Goal: Transaction & Acquisition: Purchase product/service

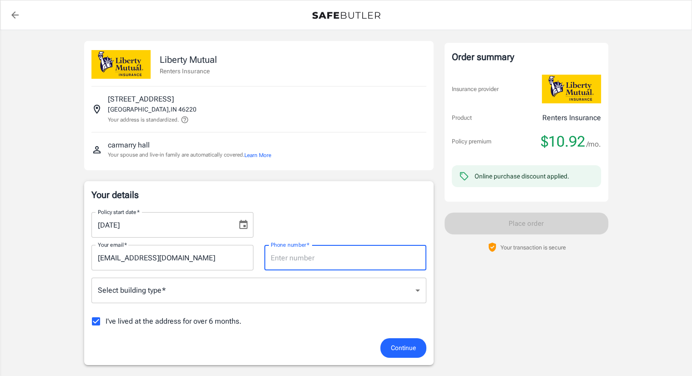
click at [311, 257] on input "Phone number   *" at bounding box center [345, 257] width 162 height 25
type input "6786774583"
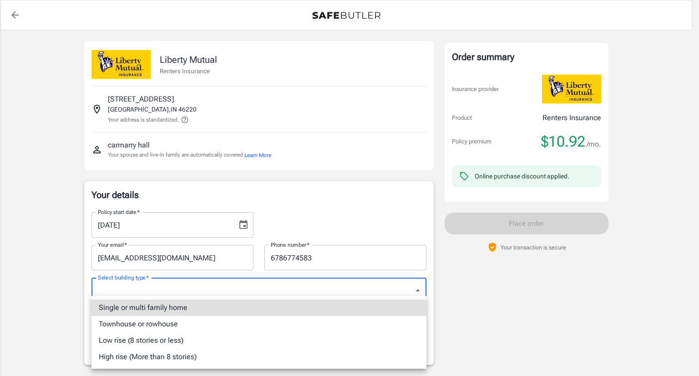
click at [188, 342] on li "Low rise (8 stories or less)" at bounding box center [258, 340] width 335 height 16
type input "lowrise"
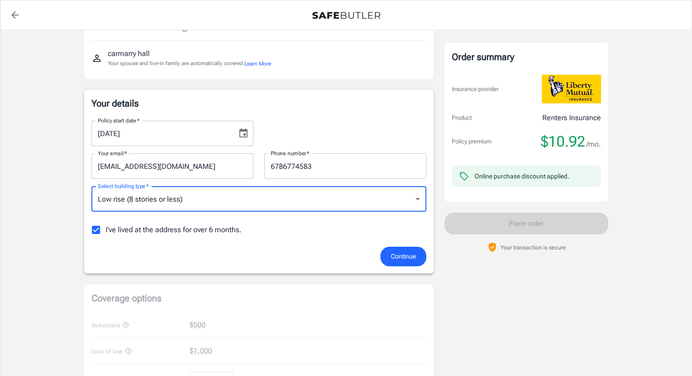
scroll to position [92, 0]
click at [182, 232] on span "I've lived at the address for over 6 months." at bounding box center [174, 228] width 136 height 11
click at [106, 232] on input "I've lived at the address for over 6 months." at bounding box center [95, 228] width 19 height 19
checkbox input "false"
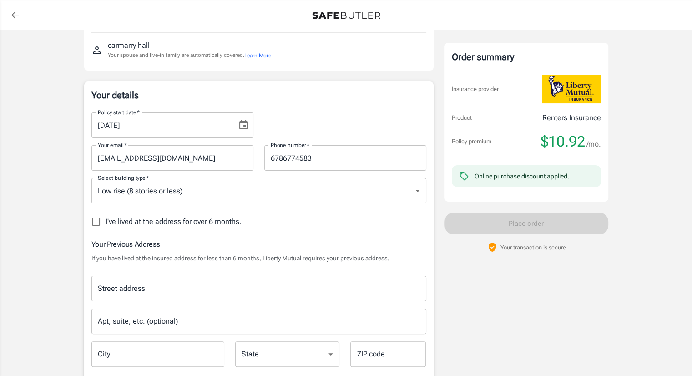
scroll to position [137, 0]
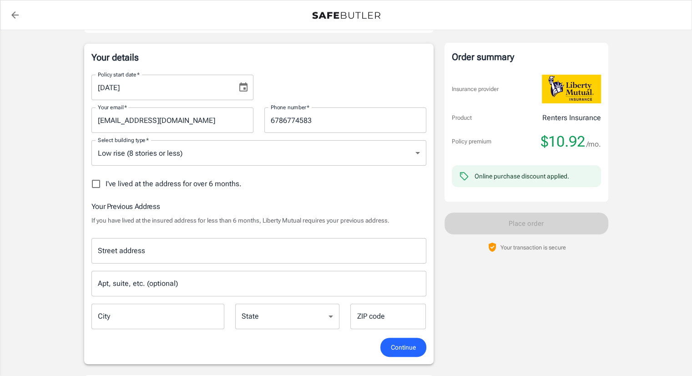
click at [265, 253] on input "Street address" at bounding box center [259, 250] width 327 height 17
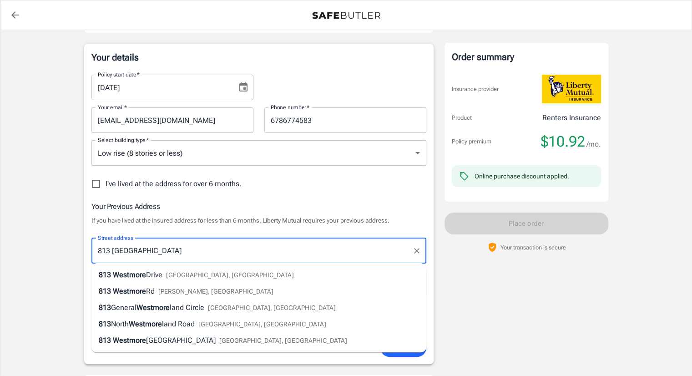
click at [226, 284] on li "[STREET_ADDRESS][PERSON_NAME]" at bounding box center [258, 291] width 335 height 16
type input "[STREET_ADDRESS]"
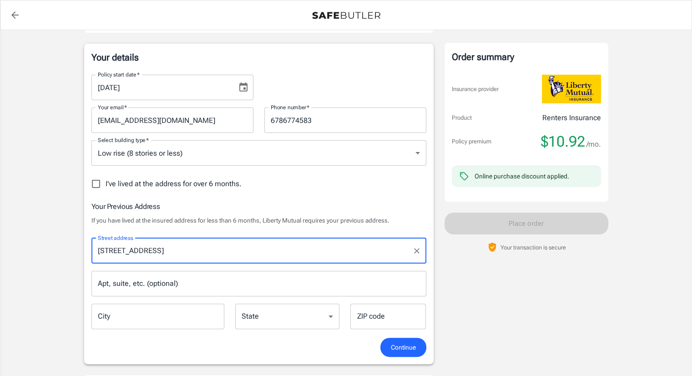
type input "[PERSON_NAME]"
select select "OH"
type input "43412"
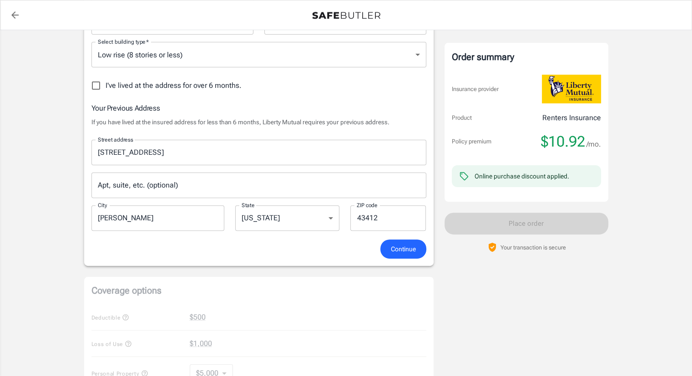
scroll to position [239, 0]
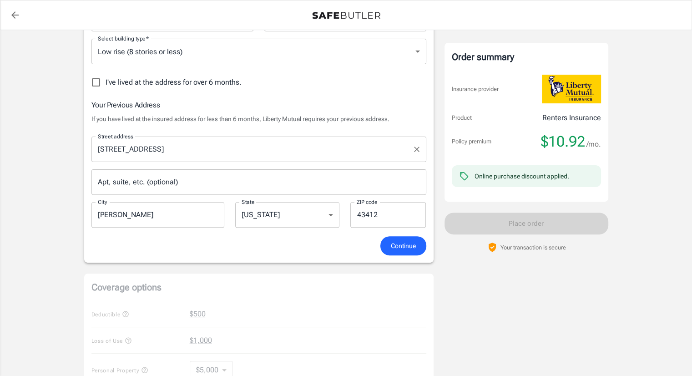
click at [193, 149] on input "[STREET_ADDRESS]" at bounding box center [252, 149] width 313 height 17
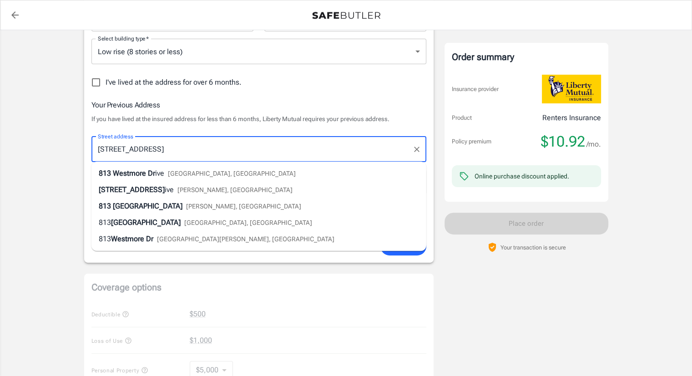
click at [231, 178] on li "[STREET_ADDRESS]" at bounding box center [258, 173] width 335 height 16
type input "[STREET_ADDRESS]"
type input "[GEOGRAPHIC_DATA]"
select select "IN"
type input "46214"
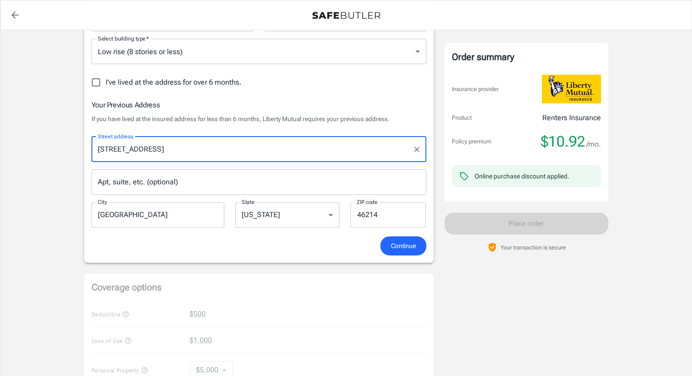
type input "[STREET_ADDRESS]"
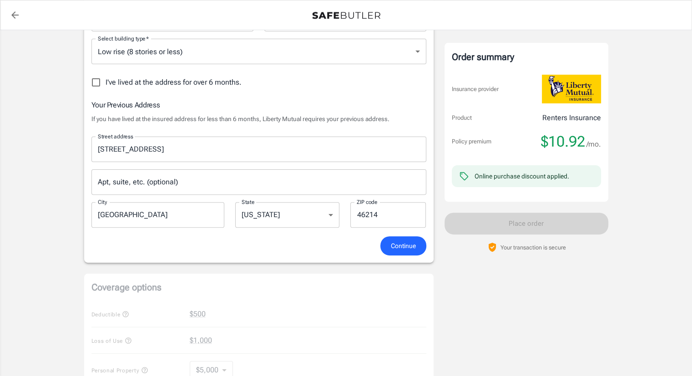
click at [406, 245] on span "Continue" at bounding box center [403, 245] width 25 height 11
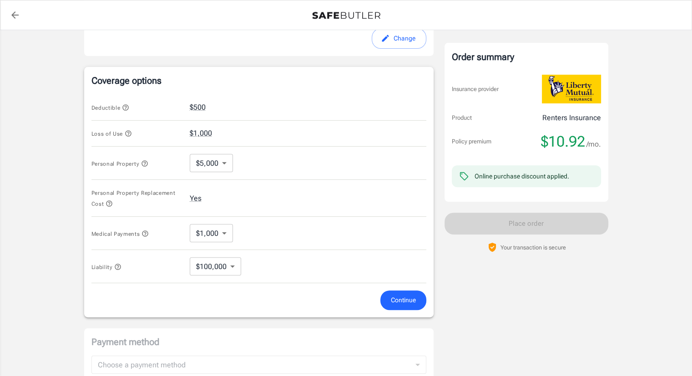
scroll to position [346, 0]
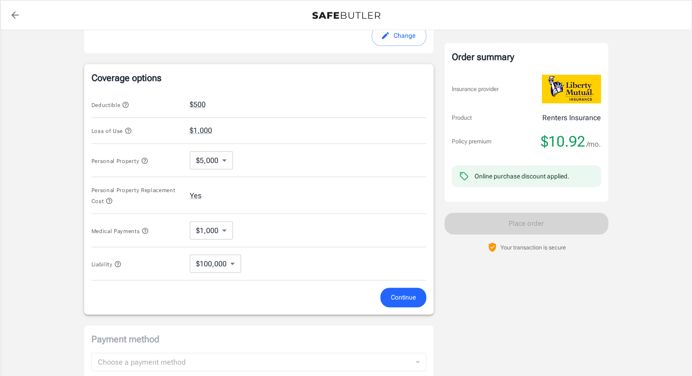
click at [215, 162] on body "Policy premium $ 10.92 /mo Liberty Mutual Renters Insurance [STREET_ADDRESS] Yo…" at bounding box center [346, 101] width 692 height 895
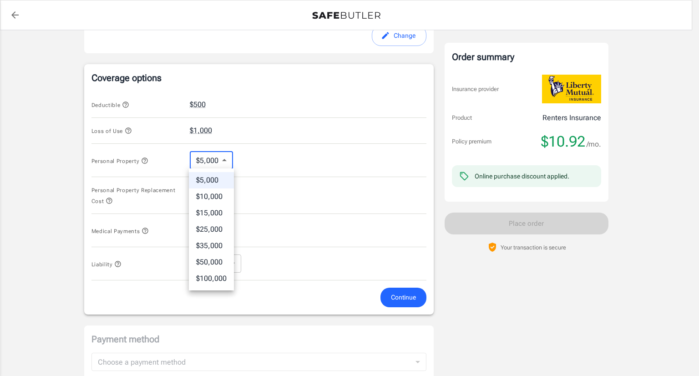
click at [215, 162] on div at bounding box center [349, 188] width 699 height 376
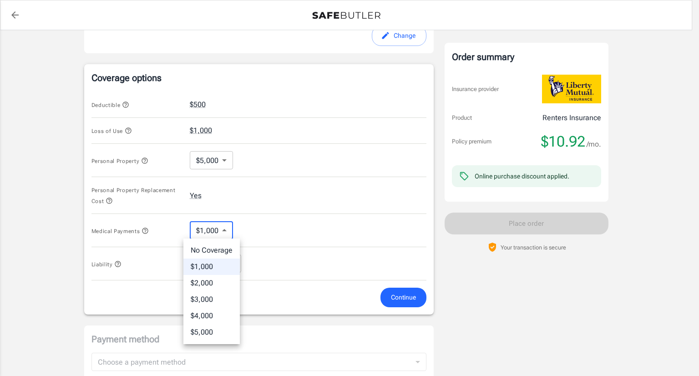
click at [222, 232] on body "Policy premium $ 10.92 /mo Liberty Mutual Renters Insurance [STREET_ADDRESS] Yo…" at bounding box center [349, 101] width 699 height 895
click at [220, 248] on li "No Coverage" at bounding box center [211, 250] width 56 height 16
type input "No Coverage"
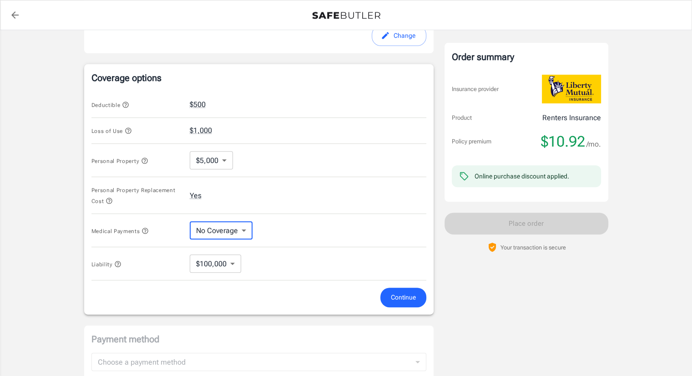
click at [396, 295] on span "Continue" at bounding box center [403, 297] width 25 height 11
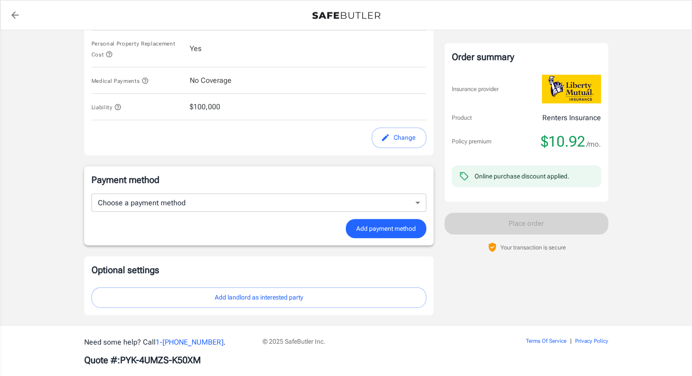
scroll to position [498, 0]
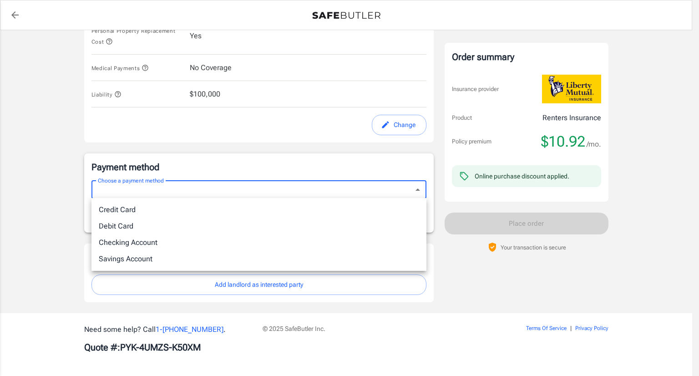
click at [347, 286] on div at bounding box center [349, 188] width 699 height 376
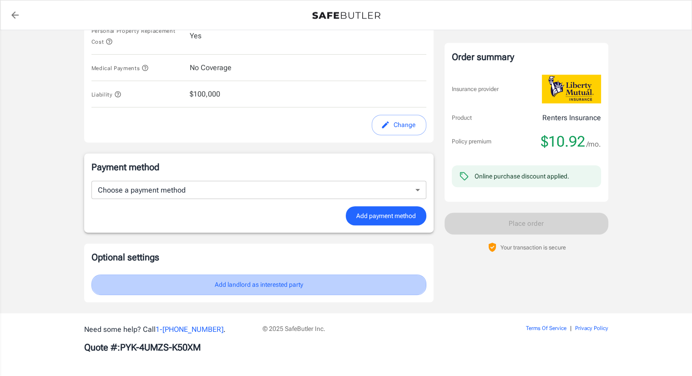
click at [347, 286] on button "Add landlord as interested party" at bounding box center [258, 284] width 335 height 20
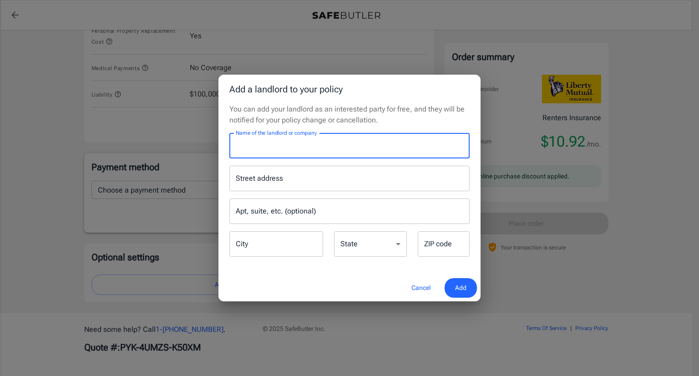
click at [340, 152] on input "Name of the landlord or company" at bounding box center [349, 145] width 240 height 25
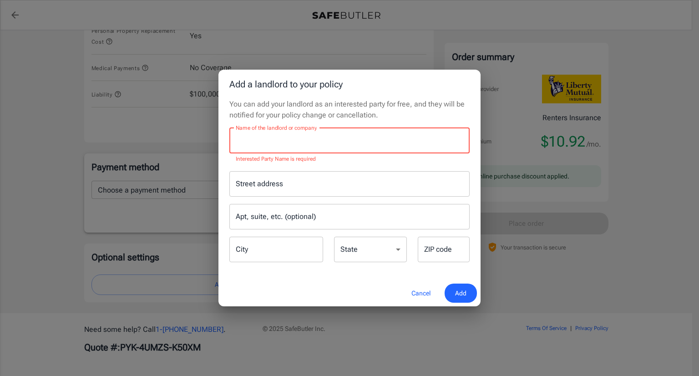
paste input "Confirm Insurance – Brockton Communities"
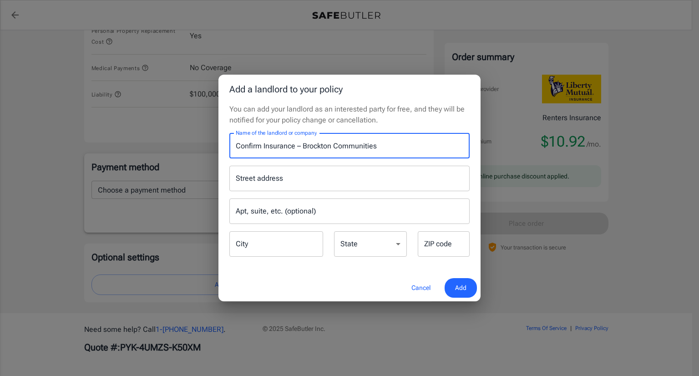
type input "Confirm Insurance – Brockton Communities"
click at [300, 179] on input "Street address" at bounding box center [349, 178] width 232 height 17
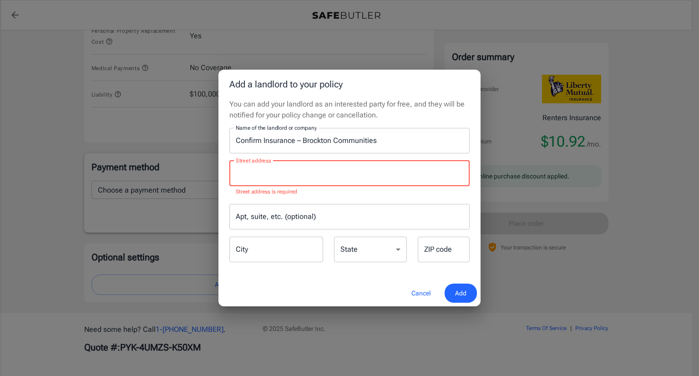
paste input "P.O. [STREET_ADDRESS]"
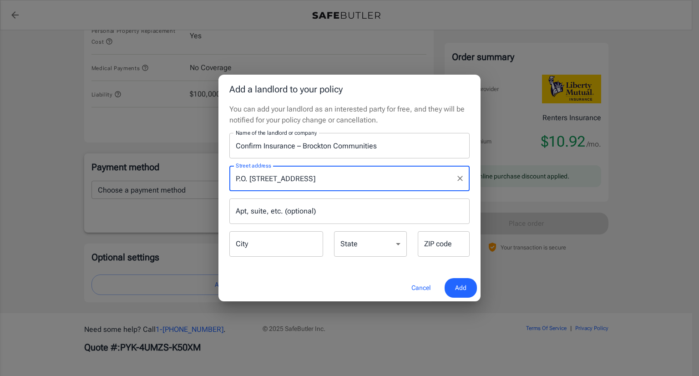
drag, startPoint x: 418, startPoint y: 180, endPoint x: 318, endPoint y: 183, distance: 99.7
click at [318, 183] on input "P.O. [STREET_ADDRESS]" at bounding box center [342, 178] width 218 height 17
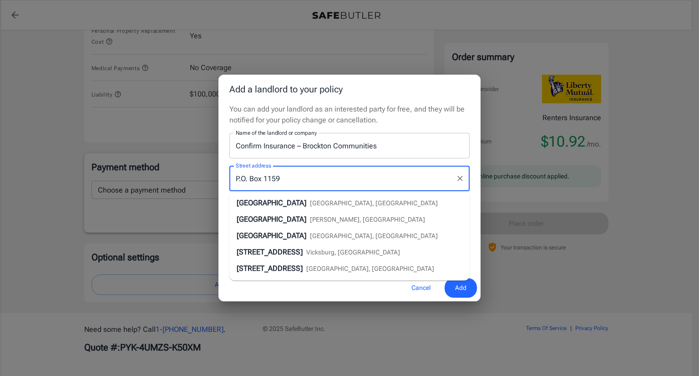
click at [320, 184] on input "P.O. Box 1159" at bounding box center [342, 178] width 218 height 17
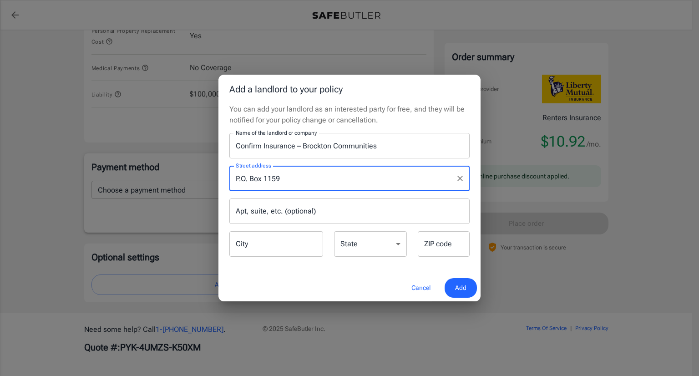
click at [297, 179] on input "P.O. Box 1159" at bounding box center [342, 178] width 218 height 17
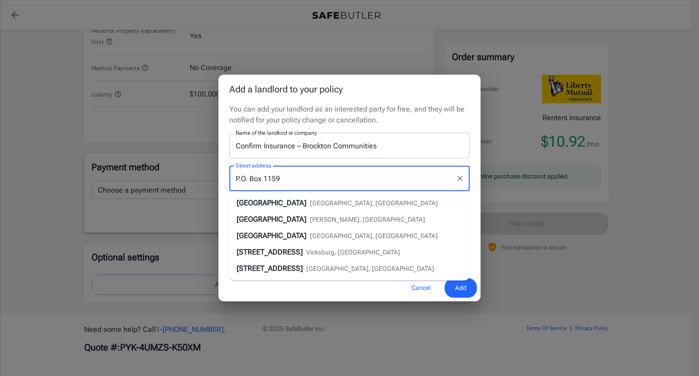
click at [364, 207] on li "[STREET_ADDRESS]" at bounding box center [349, 203] width 240 height 16
type input "[GEOGRAPHIC_DATA]"
select select "OH"
type input "43522"
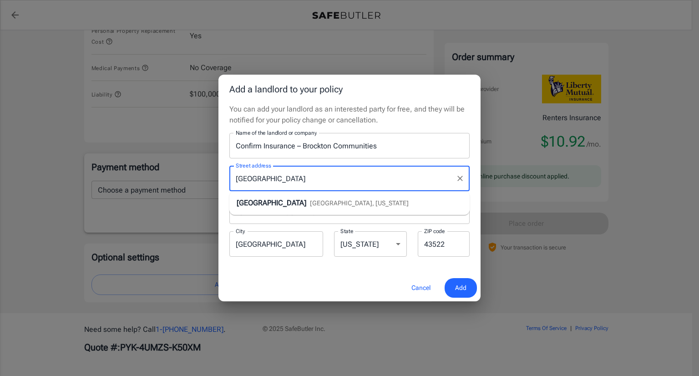
click at [293, 182] on input "[GEOGRAPHIC_DATA]" at bounding box center [342, 178] width 218 height 17
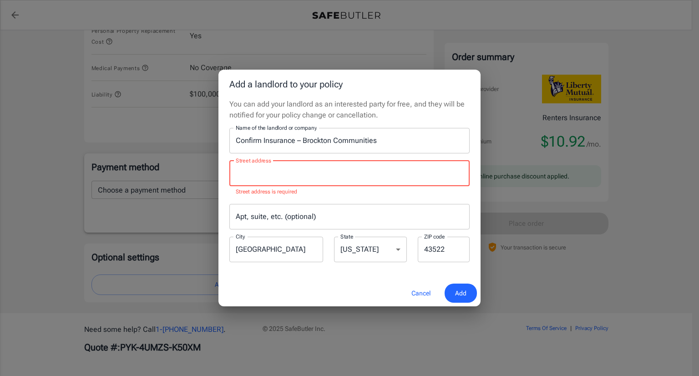
type input "p"
paste input "[GEOGRAPHIC_DATA]"
type input "[GEOGRAPHIC_DATA]"
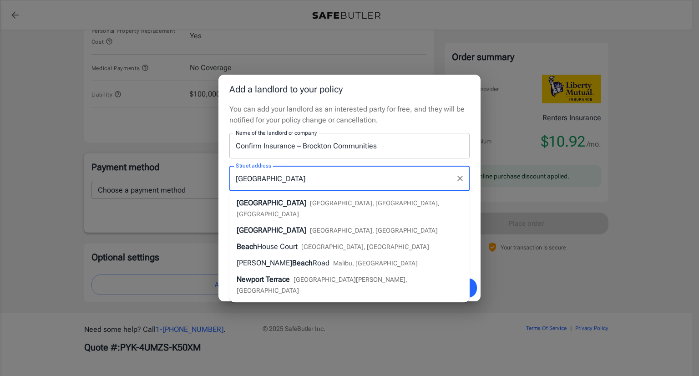
drag, startPoint x: 328, startPoint y: 177, endPoint x: 233, endPoint y: 162, distance: 95.4
click at [233, 162] on div "Street address [GEOGRAPHIC_DATA] Street address Apt, suite, etc. (optional) Apt…" at bounding box center [349, 208] width 251 height 100
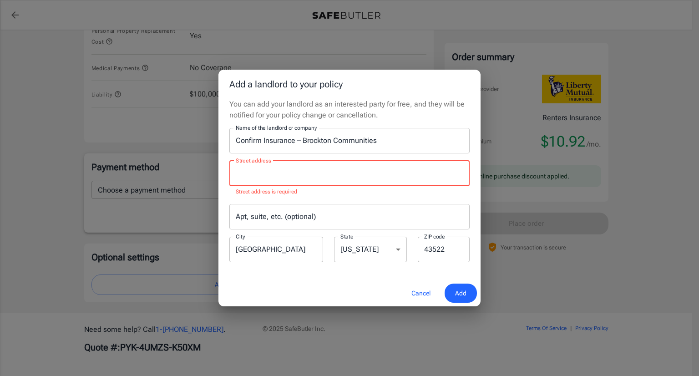
paste input "[GEOGRAPHIC_DATA]"
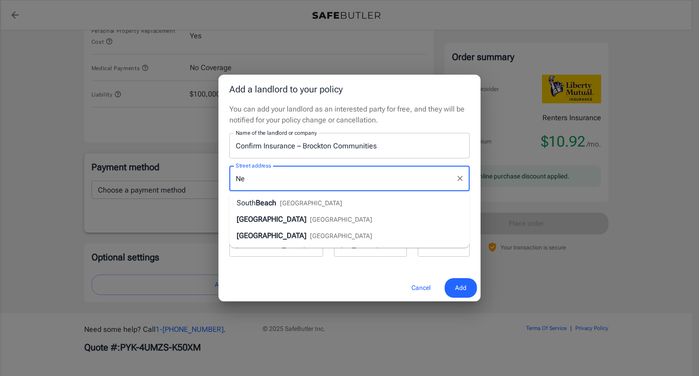
type input "N"
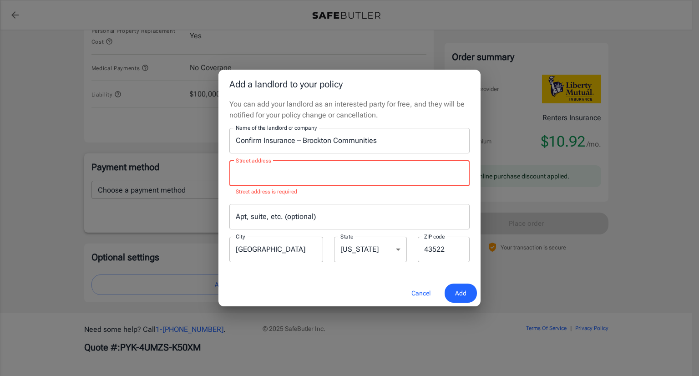
paste input "P.O. Box 1159"
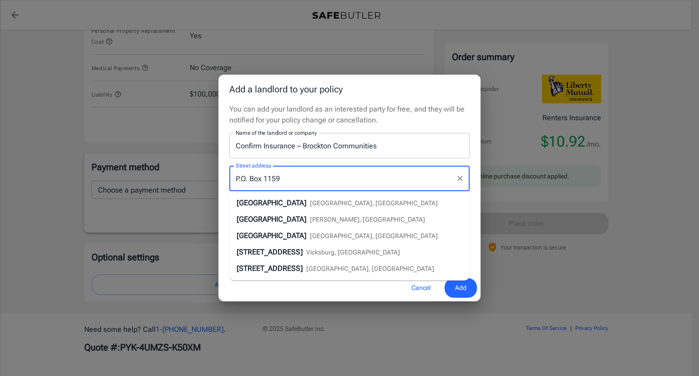
type input "P.O. Box 1159"
click at [353, 296] on div "Cancel Add" at bounding box center [349, 287] width 262 height 27
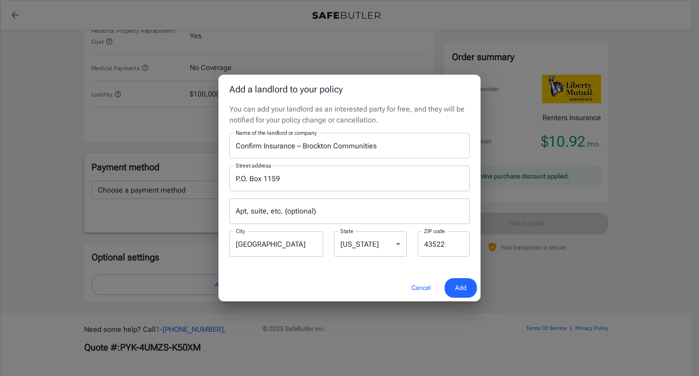
click at [303, 245] on input "[GEOGRAPHIC_DATA]" at bounding box center [276, 243] width 94 height 25
type input "G"
click at [441, 231] on div "ZIP code 43522 ZIP code" at bounding box center [444, 243] width 52 height 25
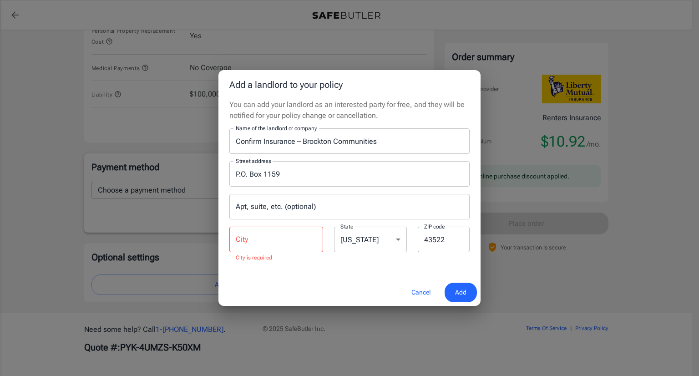
click at [442, 238] on input "43522" at bounding box center [444, 239] width 52 height 25
click at [441, 238] on input "43522" at bounding box center [444, 239] width 52 height 25
type input "92659"
click at [285, 237] on input "City" at bounding box center [276, 239] width 94 height 25
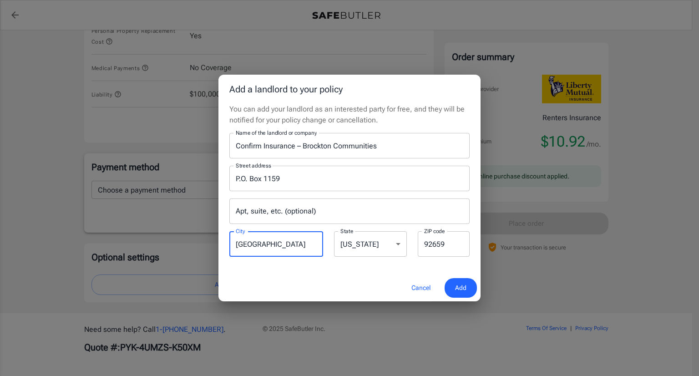
type input "[GEOGRAPHIC_DATA]"
click at [383, 245] on select "[US_STATE] [US_STATE] [US_STATE] [US_STATE] [US_STATE] [US_STATE] [US_STATE] [U…" at bounding box center [370, 243] width 73 height 25
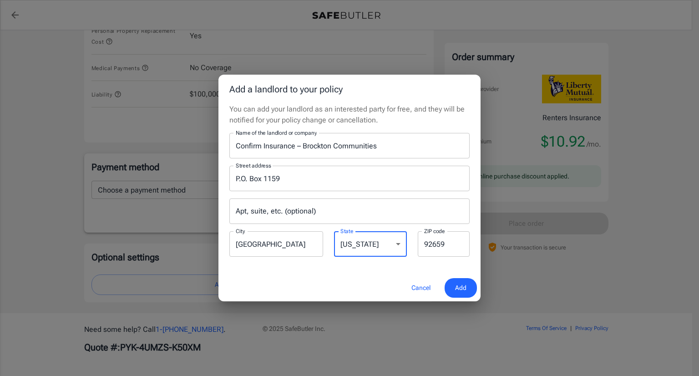
select select "CA"
click at [334, 231] on select "[US_STATE] [US_STATE] [US_STATE] [US_STATE] [US_STATE] [US_STATE] [US_STATE] [U…" at bounding box center [370, 243] width 73 height 25
click at [359, 284] on div "Cancel Add" at bounding box center [349, 287] width 262 height 27
click at [453, 287] on button "Add" at bounding box center [461, 288] width 32 height 20
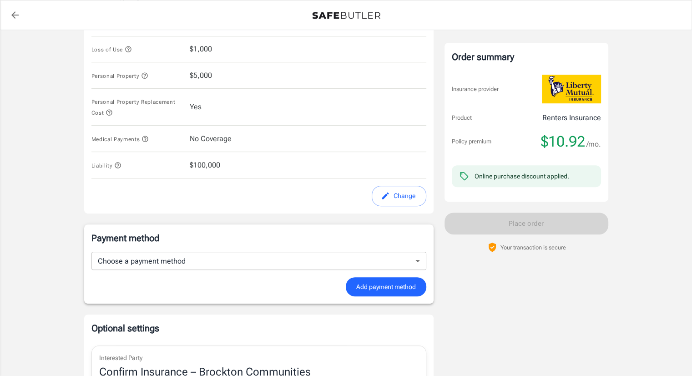
scroll to position [426, 0]
click at [408, 262] on body "Policy premium $ 10.92 /mo Liberty Mutual Renters Insurance [STREET_ADDRESS] Yo…" at bounding box center [346, 49] width 692 height 950
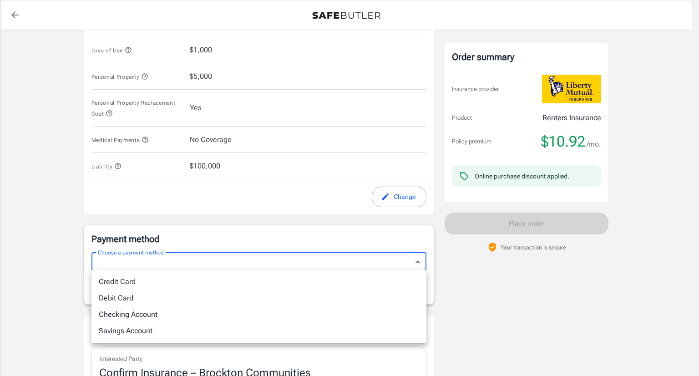
click at [149, 300] on li "Debit Card" at bounding box center [258, 298] width 335 height 16
type input "debit"
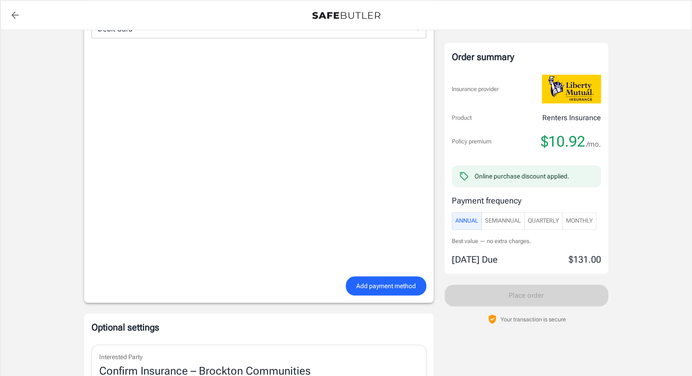
scroll to position [659, 0]
click at [385, 289] on span "Add payment method" at bounding box center [386, 285] width 60 height 11
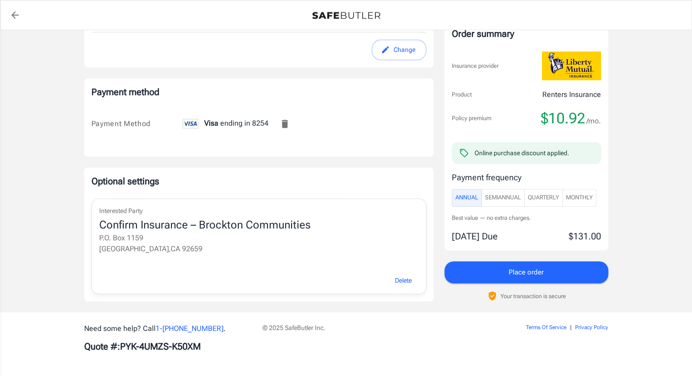
scroll to position [573, 0]
click at [568, 197] on span "Monthly" at bounding box center [579, 197] width 27 height 10
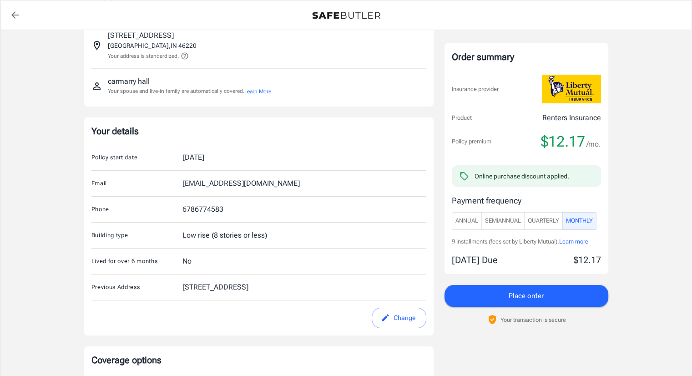
scroll to position [0, 0]
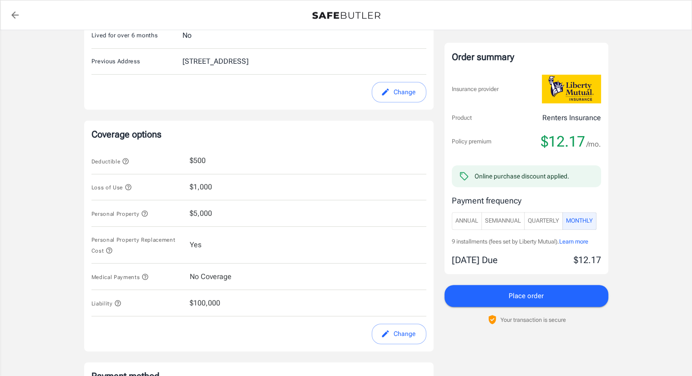
scroll to position [288, 0]
click at [582, 241] on span "Learn more" at bounding box center [573, 241] width 29 height 7
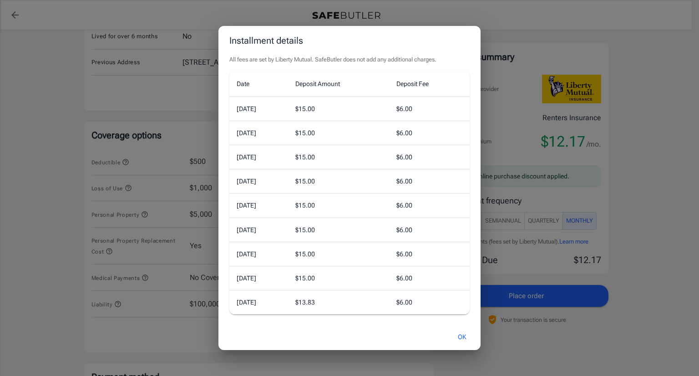
click at [466, 342] on button "OK" at bounding box center [462, 337] width 30 height 20
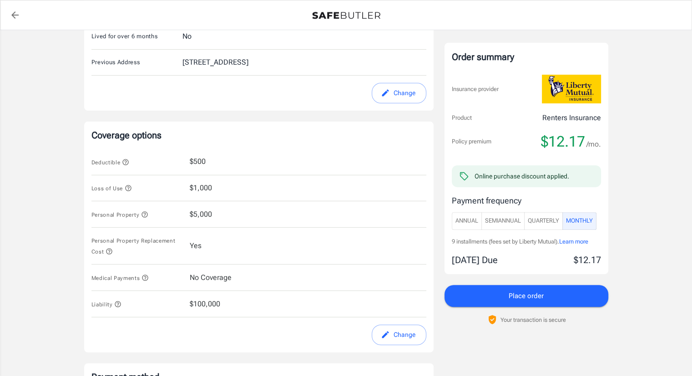
click at [551, 217] on span "Quarterly" at bounding box center [543, 221] width 31 height 10
click at [582, 243] on span "Learn more" at bounding box center [573, 241] width 29 height 7
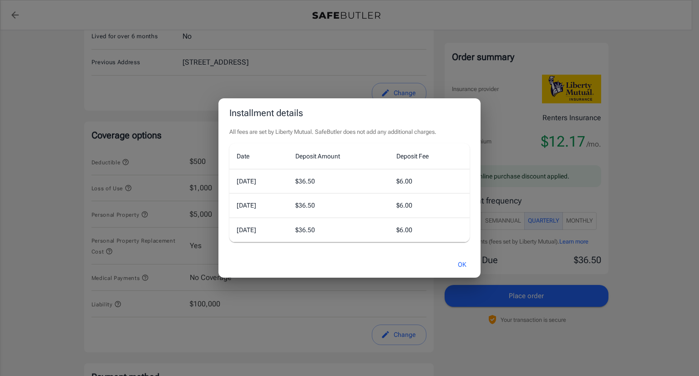
click at [635, 218] on div "Installment details All fees are set by Liberty Mutual. SafeButler does not add…" at bounding box center [349, 188] width 699 height 376
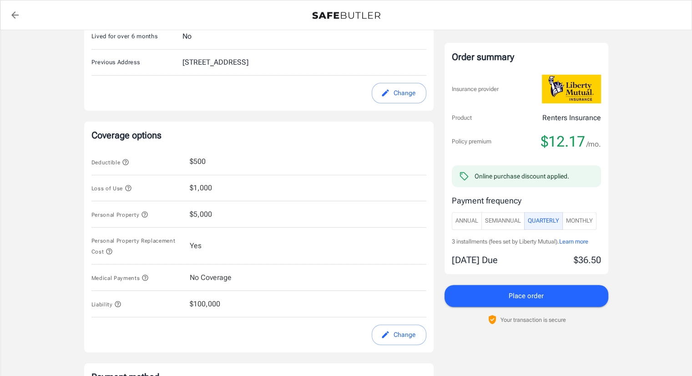
click at [582, 222] on span "Monthly" at bounding box center [579, 221] width 27 height 10
click at [585, 242] on span "Learn more" at bounding box center [573, 241] width 29 height 7
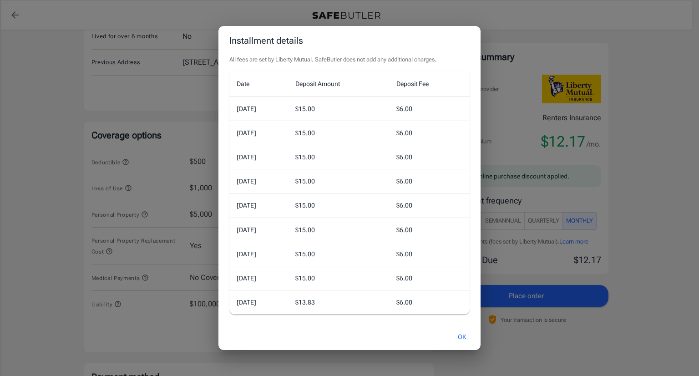
click at [462, 342] on button "OK" at bounding box center [462, 337] width 30 height 20
